Goal: Find contact information: Find contact information

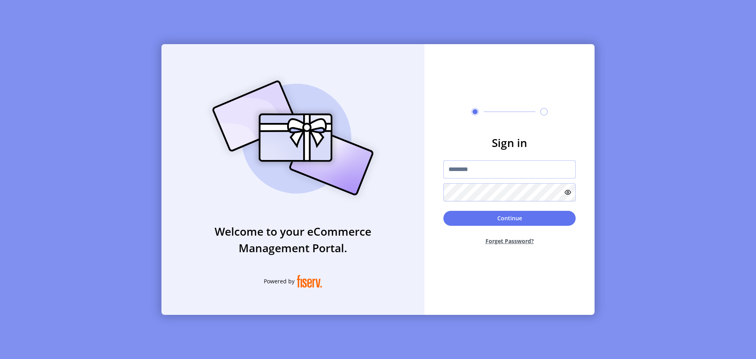
click at [486, 169] on input "text" at bounding box center [509, 169] width 132 height 18
drag, startPoint x: 459, startPoint y: 168, endPoint x: 458, endPoint y: 164, distance: 4.0
click at [459, 168] on input "text" at bounding box center [509, 169] width 132 height 18
paste input "**********"
type input "**********"
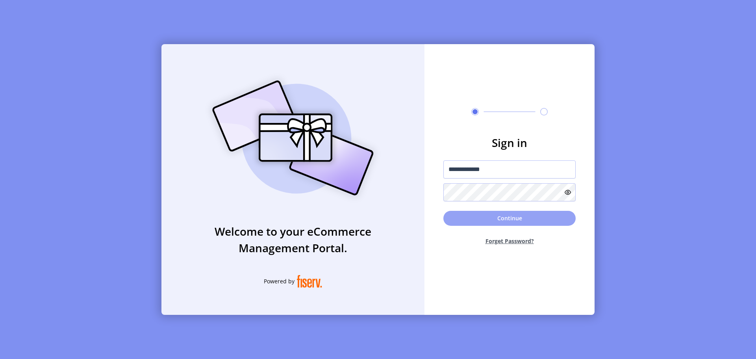
click at [512, 216] on button "Continue" at bounding box center [509, 218] width 132 height 15
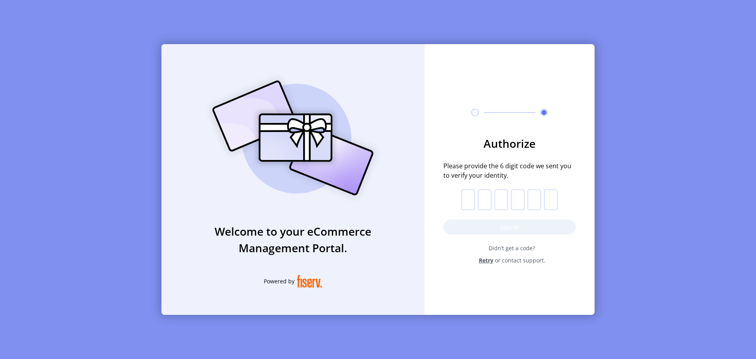
drag, startPoint x: 471, startPoint y: 196, endPoint x: 422, endPoint y: 96, distance: 112.0
click at [470, 196] on input "text" at bounding box center [467, 199] width 13 height 20
paste input "*"
type input "*"
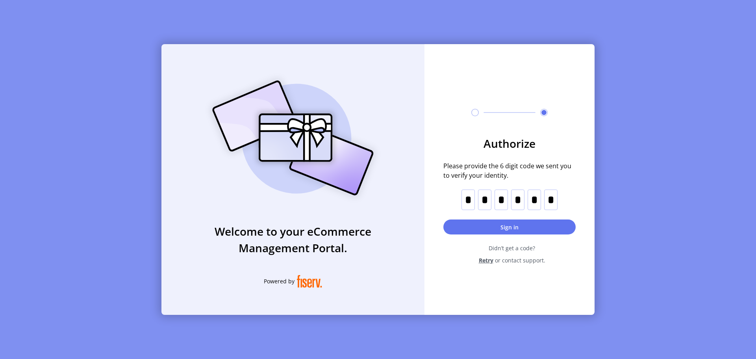
drag, startPoint x: 517, startPoint y: 227, endPoint x: 504, endPoint y: 210, distance: 21.7
click at [517, 227] on button "Sign in" at bounding box center [509, 226] width 132 height 15
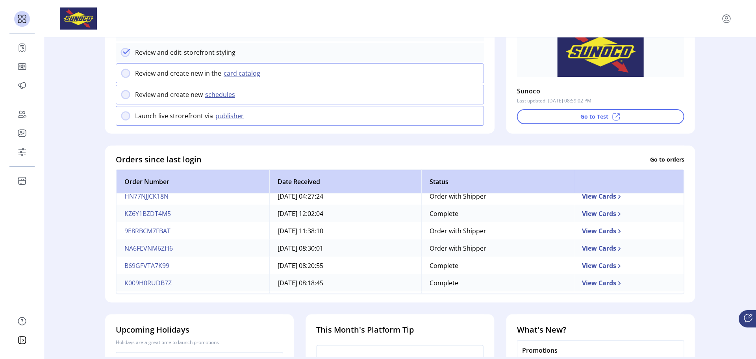
scroll to position [79, 0]
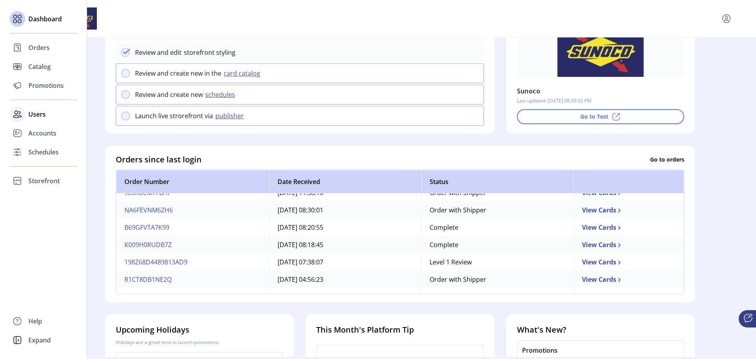
click at [35, 113] on span "Users" at bounding box center [36, 113] width 17 height 9
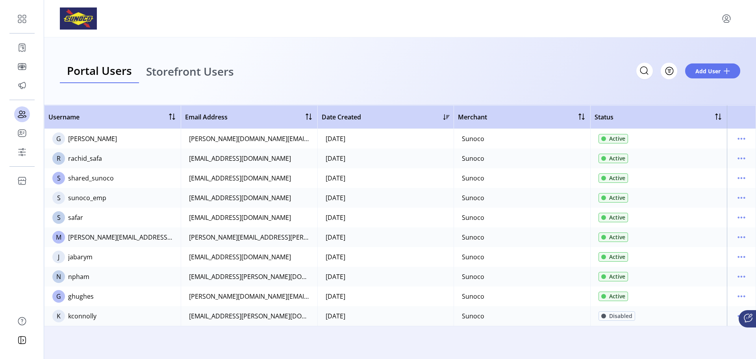
click at [259, 157] on div "[EMAIL_ADDRESS][DOMAIN_NAME]" at bounding box center [240, 158] width 102 height 9
drag, startPoint x: 264, startPoint y: 157, endPoint x: 188, endPoint y: 163, distance: 76.3
click at [188, 163] on td "[EMAIL_ADDRESS][DOMAIN_NAME]" at bounding box center [249, 158] width 137 height 20
copy div "[EMAIL_ADDRESS][DOMAIN_NAME]"
click at [249, 147] on td "[PERSON_NAME][DOMAIN_NAME][EMAIL_ADDRESS][PERSON_NAME][DOMAIN_NAME]" at bounding box center [249, 139] width 137 height 20
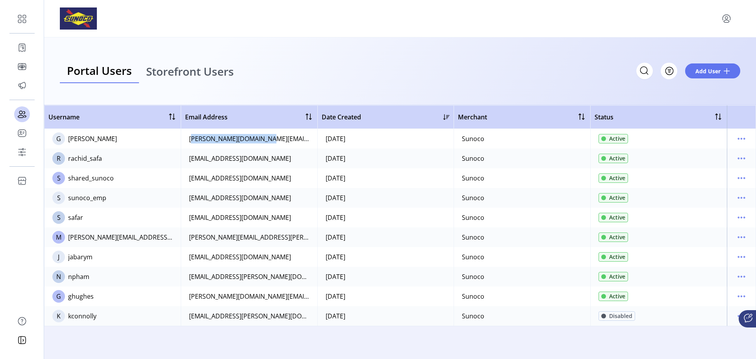
drag, startPoint x: 256, startPoint y: 138, endPoint x: 187, endPoint y: 135, distance: 69.3
click at [187, 135] on td "[PERSON_NAME][DOMAIN_NAME][EMAIL_ADDRESS][PERSON_NAME][DOMAIN_NAME]" at bounding box center [249, 139] width 137 height 20
copy div "[PERSON_NAME][DOMAIN_NAME][EMAIL_ADDRESS][PERSON_NAME][DOMAIN_NAME]"
click at [726, 15] on icon "menu" at bounding box center [726, 18] width 13 height 13
click at [704, 52] on span "Sign Out" at bounding box center [697, 49] width 59 height 6
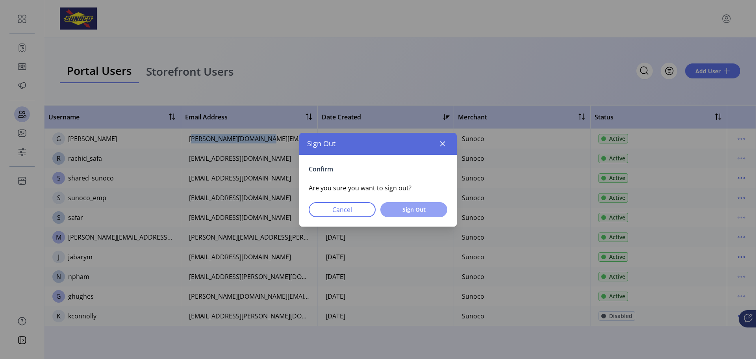
click at [406, 209] on span "Sign Out" at bounding box center [414, 209] width 46 height 8
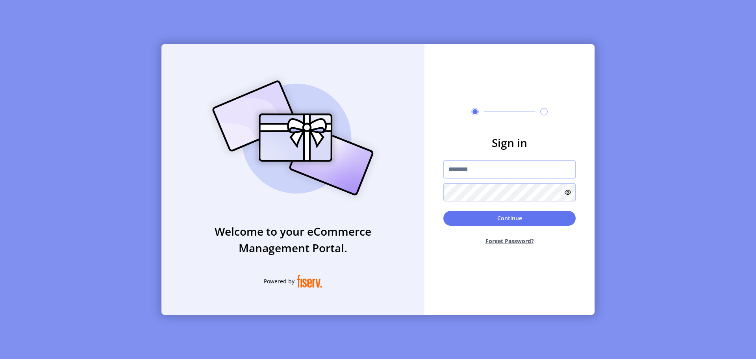
drag, startPoint x: 454, startPoint y: 170, endPoint x: 424, endPoint y: 86, distance: 88.9
click at [454, 170] on input "text" at bounding box center [509, 169] width 132 height 18
paste input "**********"
type input "**********"
click at [514, 217] on button "Continue" at bounding box center [509, 218] width 132 height 15
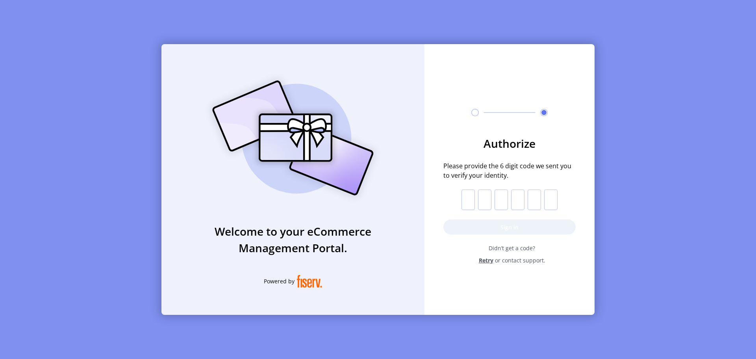
click at [467, 199] on input "text" at bounding box center [467, 199] width 13 height 20
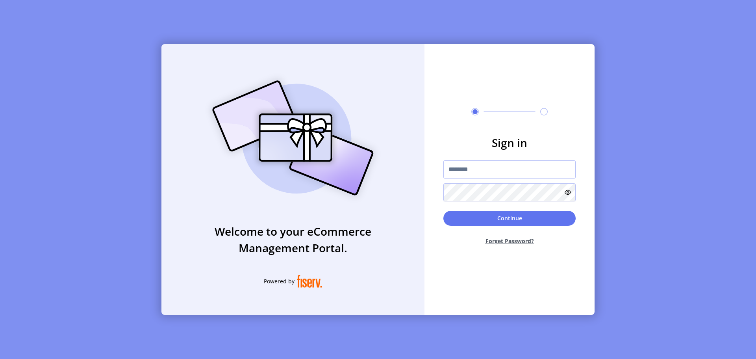
click at [461, 169] on input "text" at bounding box center [509, 169] width 132 height 18
click at [476, 170] on input "text" at bounding box center [509, 169] width 132 height 18
click at [469, 169] on input "text" at bounding box center [509, 169] width 132 height 18
click at [418, 181] on div "Welcome to your eCommerce Management Portal. Powered by Sign in Continue Forget…" at bounding box center [377, 179] width 433 height 270
drag, startPoint x: 467, startPoint y: 171, endPoint x: 422, endPoint y: 117, distance: 70.4
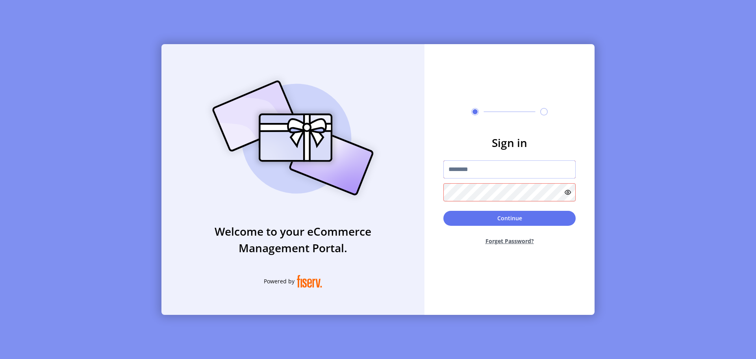
click at [467, 171] on input "text" at bounding box center [509, 169] width 132 height 18
paste input "**********"
type input "**********"
drag, startPoint x: 495, startPoint y: 219, endPoint x: 487, endPoint y: 194, distance: 26.0
click at [494, 219] on button "Continue" at bounding box center [509, 218] width 132 height 15
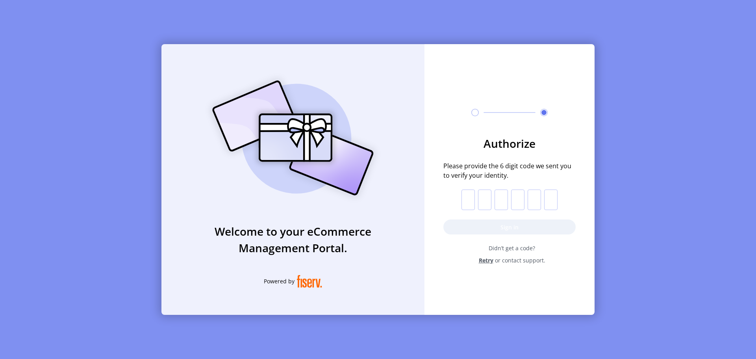
click at [470, 198] on input "text" at bounding box center [467, 199] width 13 height 20
drag, startPoint x: 468, startPoint y: 201, endPoint x: 475, endPoint y: 127, distance: 74.0
click at [468, 201] on input "text" at bounding box center [467, 199] width 13 height 20
paste input "*"
type input "*"
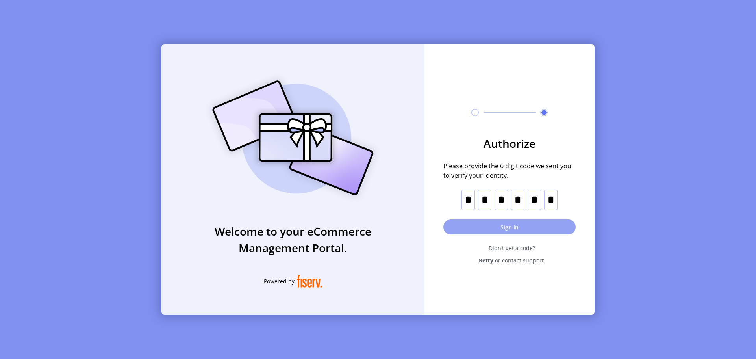
click at [509, 224] on button "Sign in" at bounding box center [509, 226] width 132 height 15
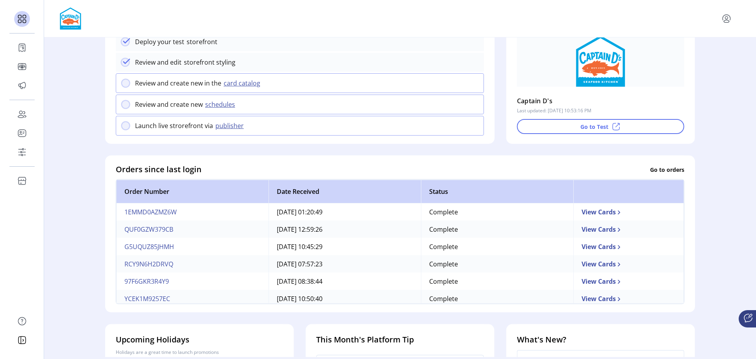
scroll to position [118, 0]
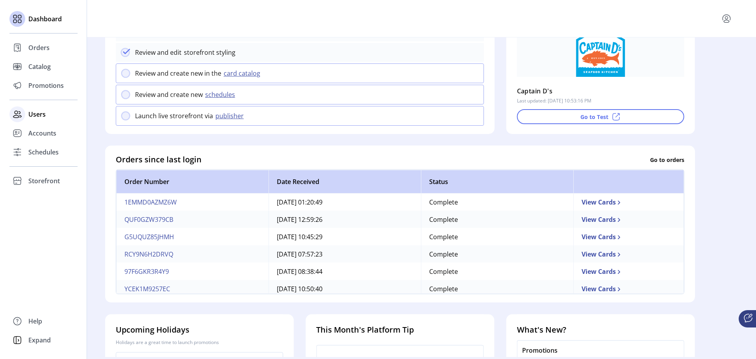
click at [31, 116] on span "Users" at bounding box center [36, 113] width 17 height 9
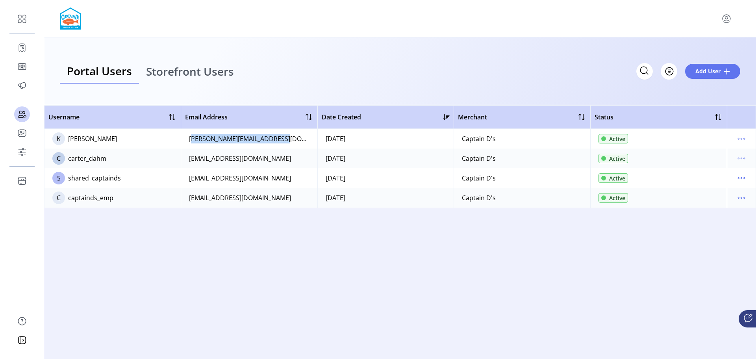
drag, startPoint x: 280, startPoint y: 139, endPoint x: 188, endPoint y: 139, distance: 92.1
click at [188, 139] on td "[PERSON_NAME][EMAIL_ADDRESS][DOMAIN_NAME]" at bounding box center [249, 139] width 137 height 20
copy div "[PERSON_NAME][EMAIL_ADDRESS][DOMAIN_NAME]"
drag, startPoint x: 279, startPoint y: 160, endPoint x: 188, endPoint y: 162, distance: 91.0
click at [188, 162] on td "[EMAIL_ADDRESS][DOMAIN_NAME]" at bounding box center [249, 158] width 137 height 20
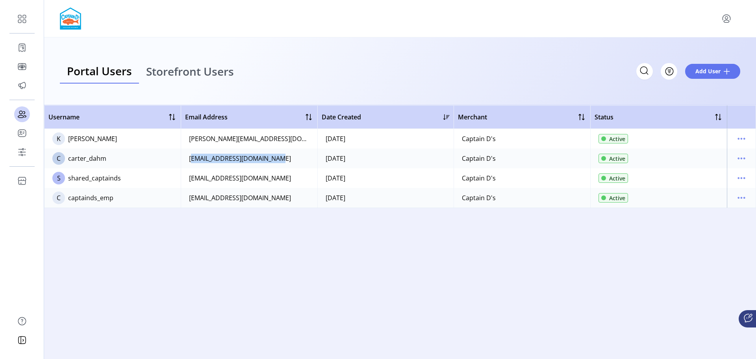
copy div "[EMAIL_ADDRESS][DOMAIN_NAME]"
click at [725, 19] on icon "menu" at bounding box center [726, 18] width 13 height 13
click at [706, 50] on span "Sign Out" at bounding box center [697, 49] width 59 height 6
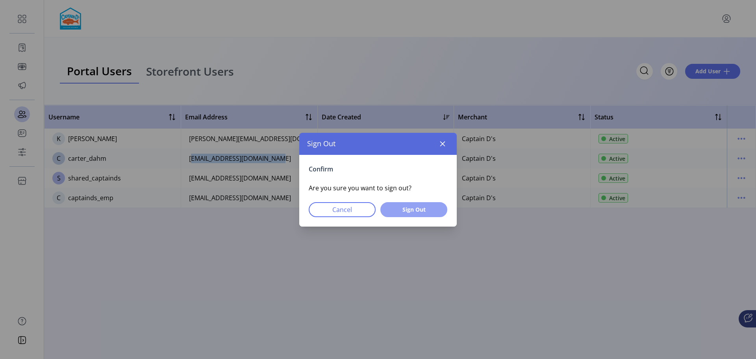
click at [418, 206] on span "Sign Out" at bounding box center [414, 209] width 46 height 8
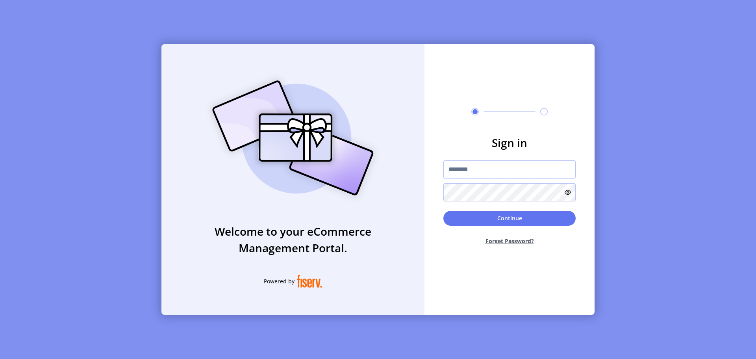
click at [466, 167] on input "text" at bounding box center [509, 169] width 132 height 18
paste input "**********"
type input "**********"
click at [507, 219] on button "Continue" at bounding box center [509, 218] width 132 height 15
click at [465, 165] on input "text" at bounding box center [509, 169] width 132 height 18
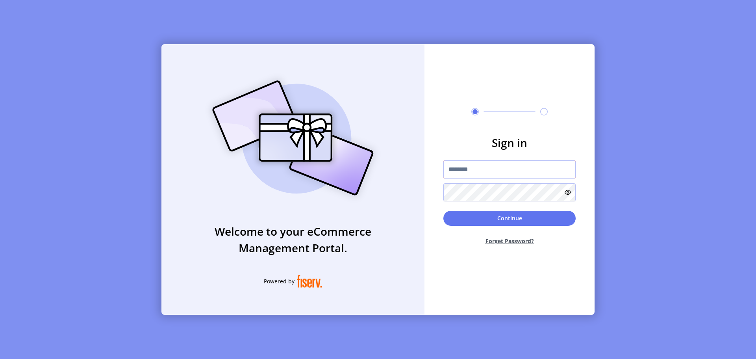
drag, startPoint x: 460, startPoint y: 170, endPoint x: 438, endPoint y: 76, distance: 96.6
click at [459, 170] on input "text" at bounding box center [509, 169] width 132 height 18
paste input "**********"
type input "**********"
click at [496, 219] on button "Continue" at bounding box center [509, 218] width 132 height 15
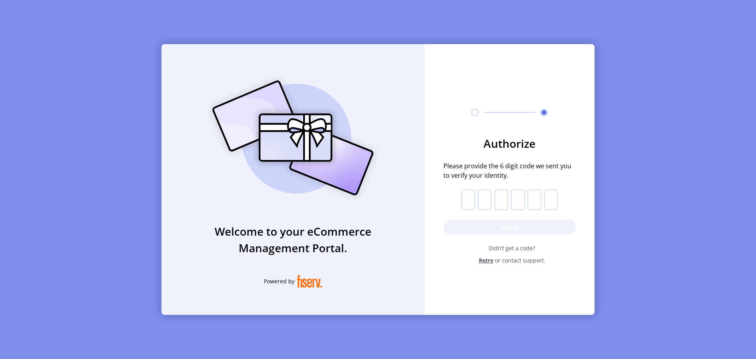
click at [467, 204] on input "text" at bounding box center [467, 199] width 13 height 20
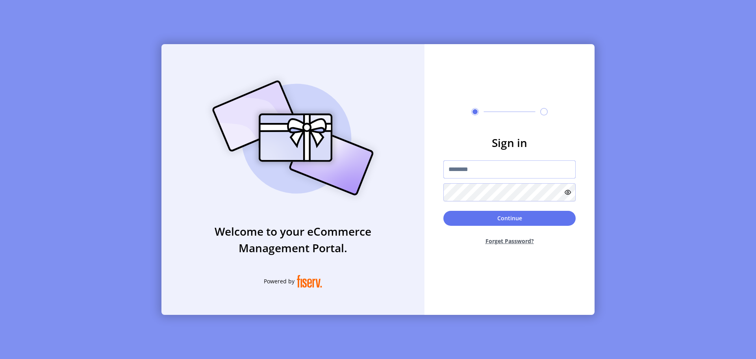
drag, startPoint x: 468, startPoint y: 165, endPoint x: 415, endPoint y: 75, distance: 104.5
click at [467, 165] on input "text" at bounding box center [509, 169] width 132 height 18
paste input "**********"
type input "**********"
click at [507, 220] on button "Continue" at bounding box center [509, 218] width 132 height 15
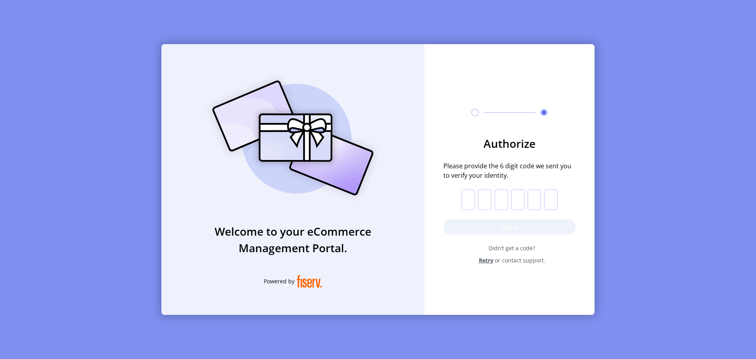
click at [466, 197] on input "text" at bounding box center [467, 199] width 13 height 20
click at [472, 198] on input "text" at bounding box center [467, 199] width 13 height 20
type input "*"
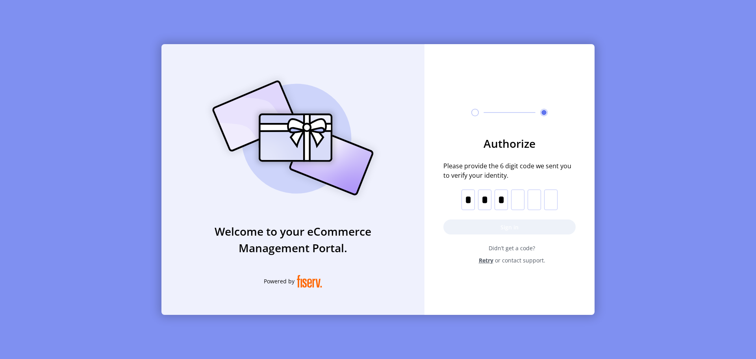
type input "*"
click at [507, 229] on button "Sign in" at bounding box center [509, 226] width 132 height 15
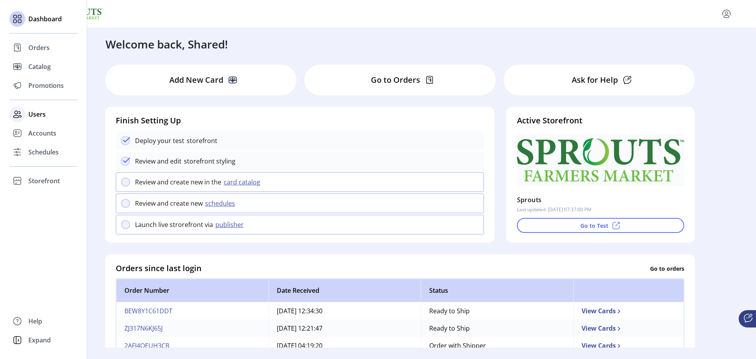
click at [39, 113] on span "Users" at bounding box center [36, 113] width 17 height 9
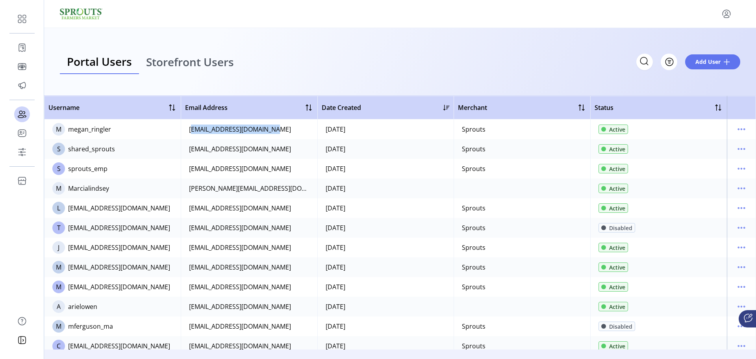
drag, startPoint x: 273, startPoint y: 130, endPoint x: 187, endPoint y: 127, distance: 85.9
click at [187, 127] on td "MeganRingler@sprouts.com" at bounding box center [249, 129] width 137 height 20
copy div "MeganRingler@sprouts.com"
click at [727, 13] on icon "menu" at bounding box center [726, 13] width 13 height 13
click at [699, 48] on span "Sign Out" at bounding box center [697, 45] width 59 height 6
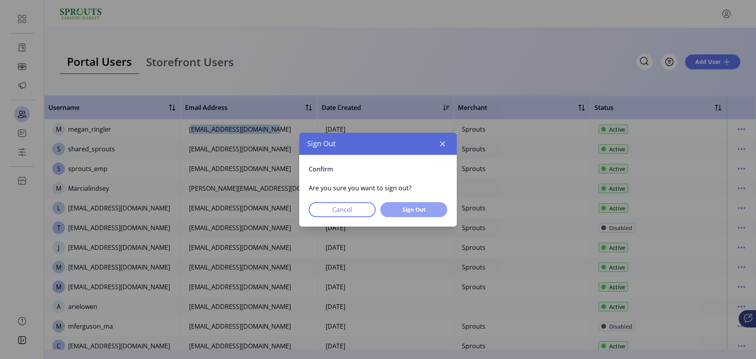
click at [405, 209] on span "Sign Out" at bounding box center [414, 209] width 46 height 8
